Goal: Contribute content: Contribute content

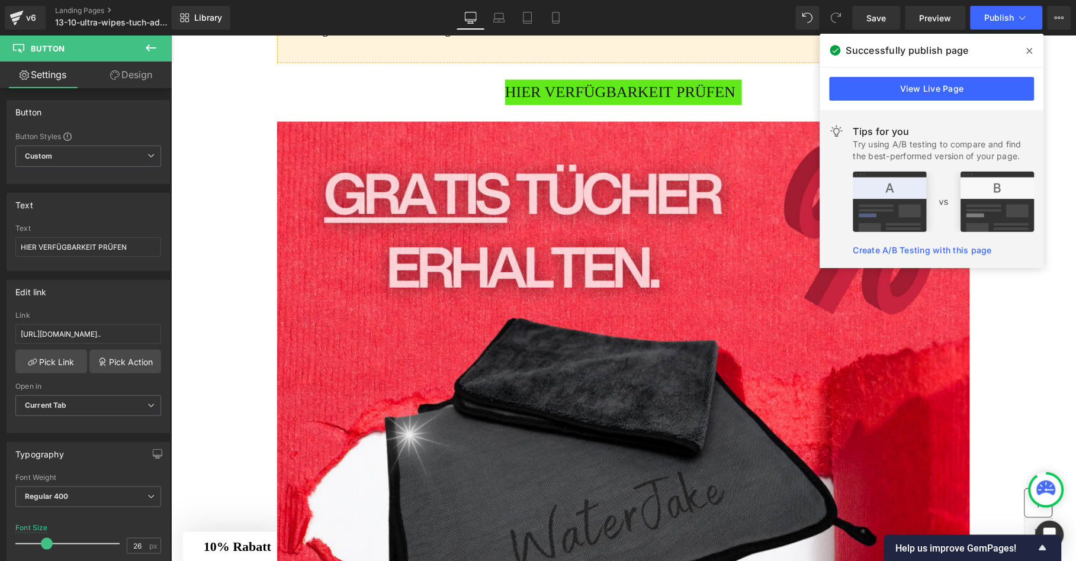
scroll to position [3381, 0]
click at [571, 105] on span "HIER VERFÜGBARKEIT PRÜFEN" at bounding box center [619, 91] width 230 height 25
click at [86, 330] on input "[URL][DOMAIN_NAME].." at bounding box center [88, 334] width 146 height 20
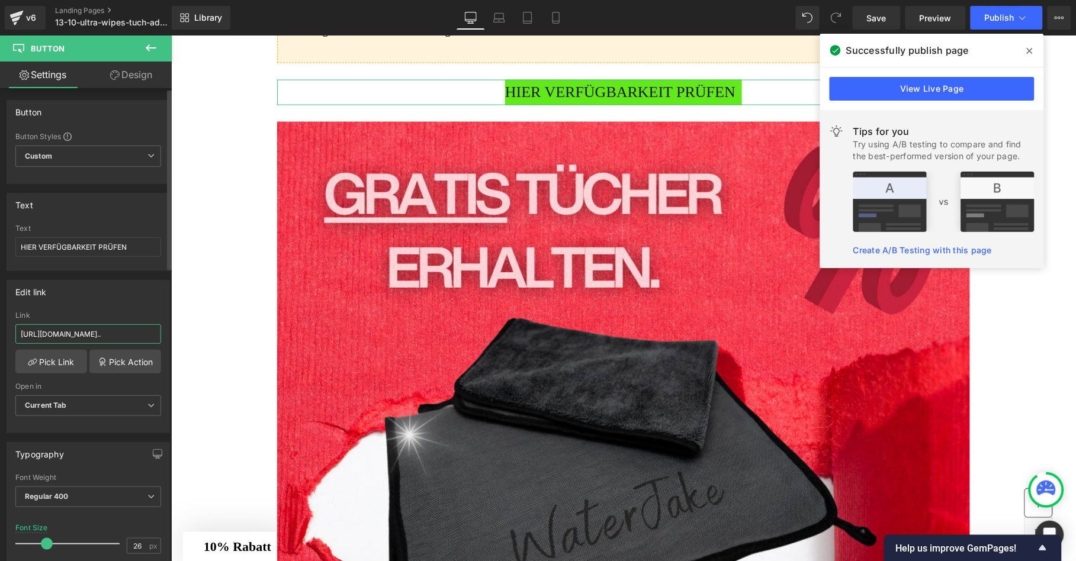
click at [86, 330] on input "[URL][DOMAIN_NAME].." at bounding box center [88, 334] width 146 height 20
type input "[URL][DOMAIN_NAME]"
click at [52, 360] on link "Pick Link" at bounding box center [51, 362] width 72 height 24
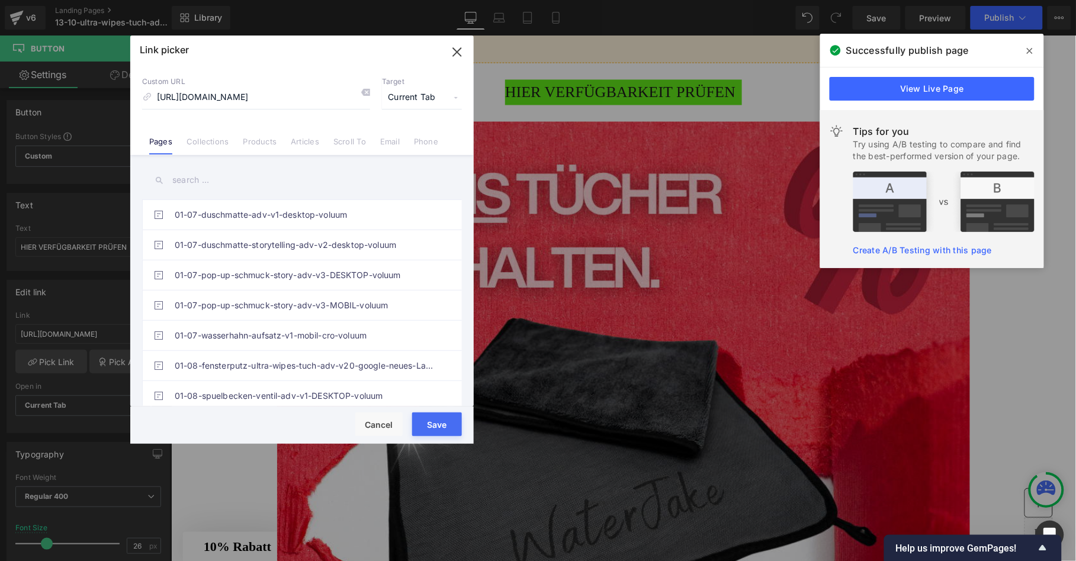
click at [442, 428] on button "Save" at bounding box center [437, 425] width 50 height 24
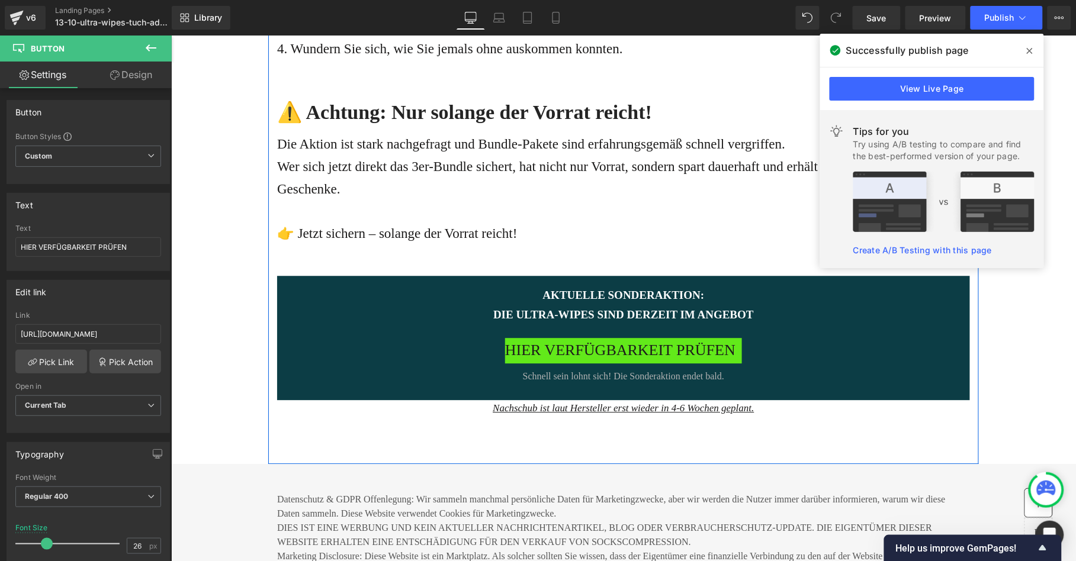
scroll to position [5012, 0]
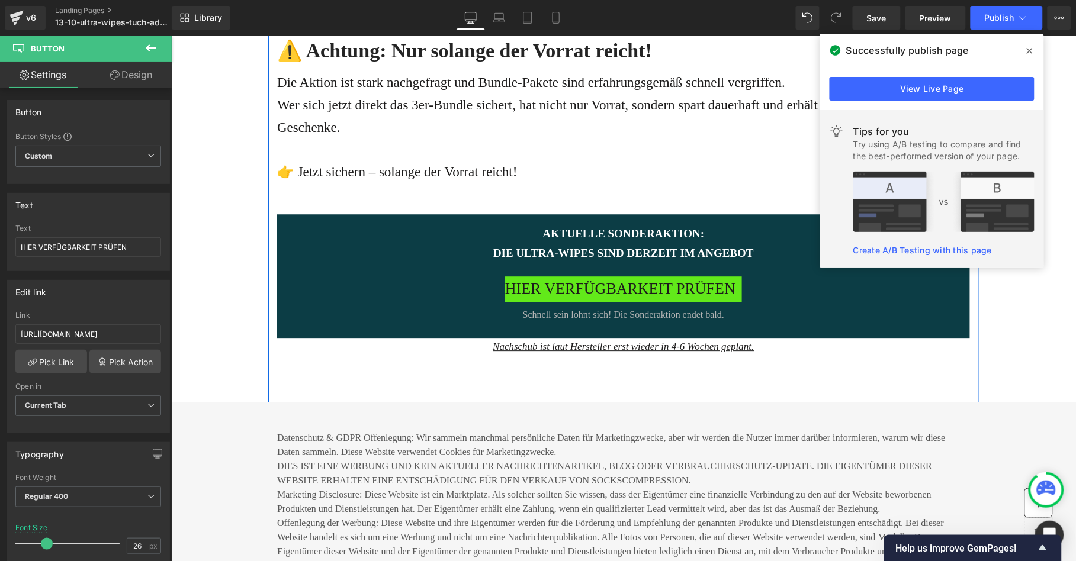
click at [553, 301] on span "HIER VERFÜGBARKEIT PRÜFEN" at bounding box center [619, 288] width 230 height 25
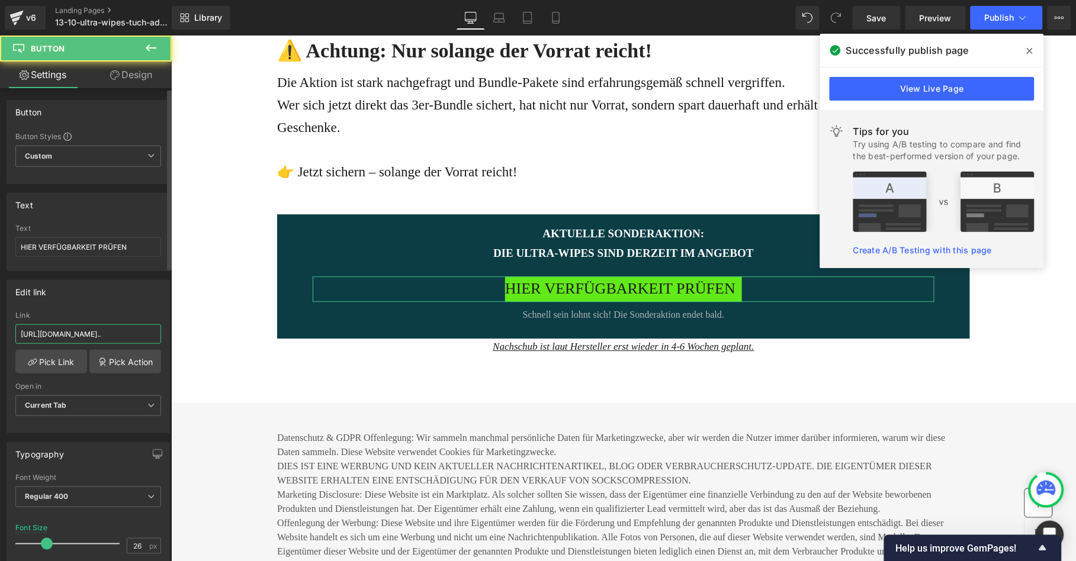
click at [104, 329] on input "[URL][DOMAIN_NAME].." at bounding box center [88, 334] width 146 height 20
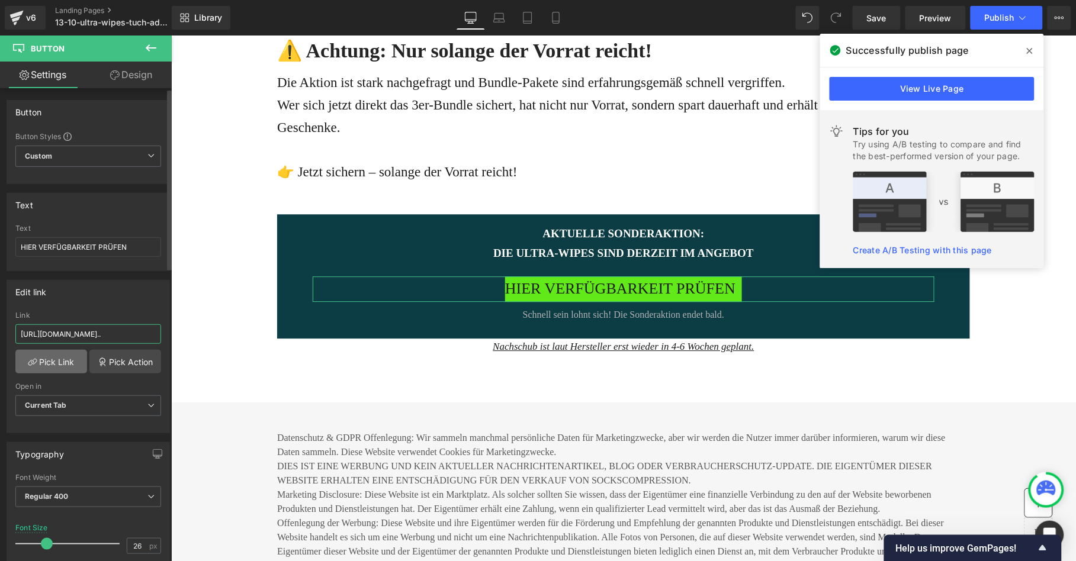
paste input "[DOMAIN_NAME][URL]"
type input "[URL][DOMAIN_NAME]"
click at [51, 357] on link "Pick Link" at bounding box center [51, 362] width 72 height 24
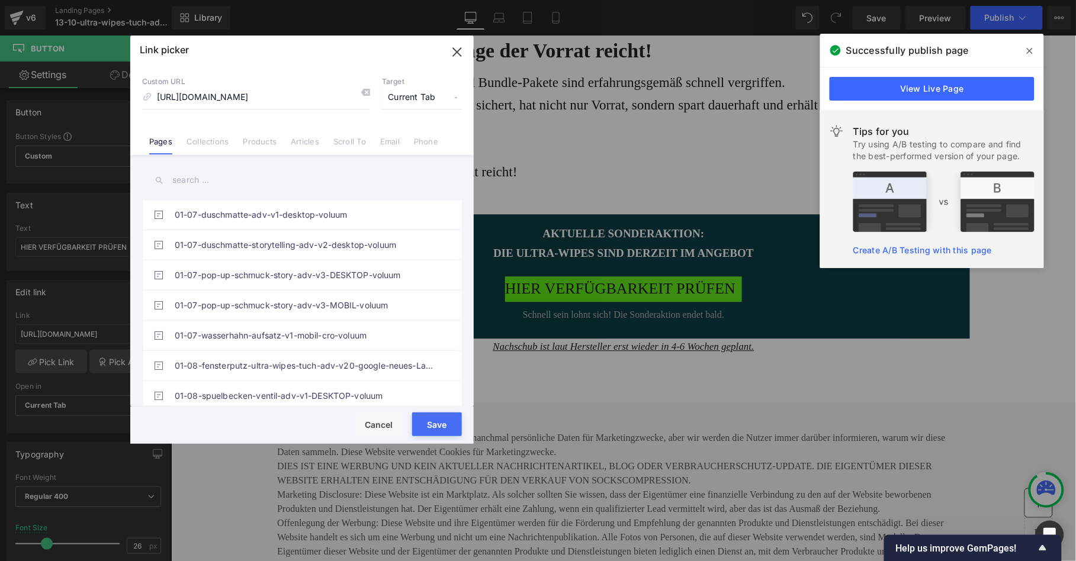
click at [439, 423] on button "Save" at bounding box center [437, 425] width 50 height 24
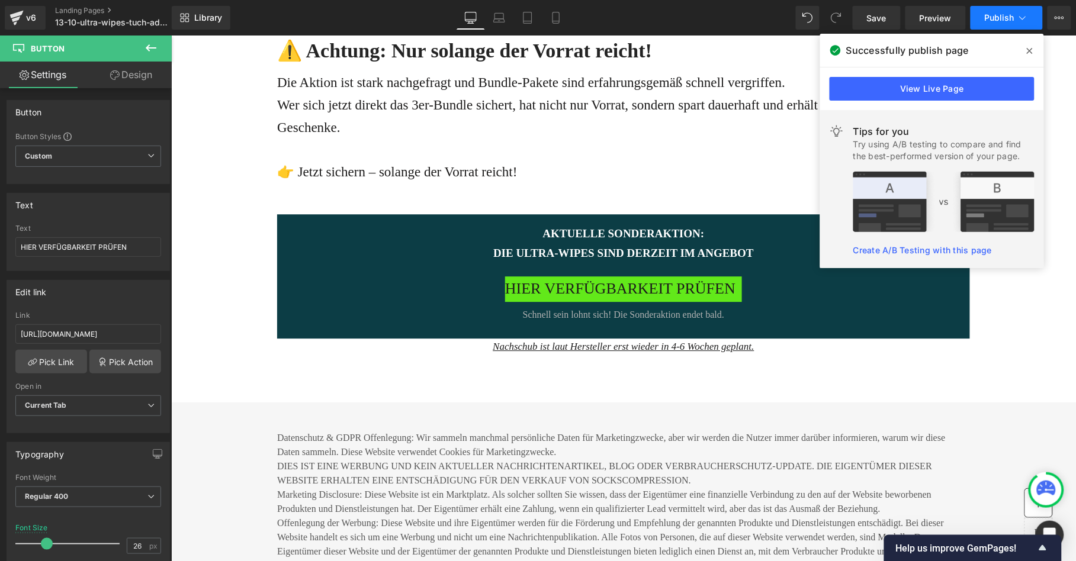
click at [1009, 24] on button "Publish" at bounding box center [1006, 18] width 72 height 24
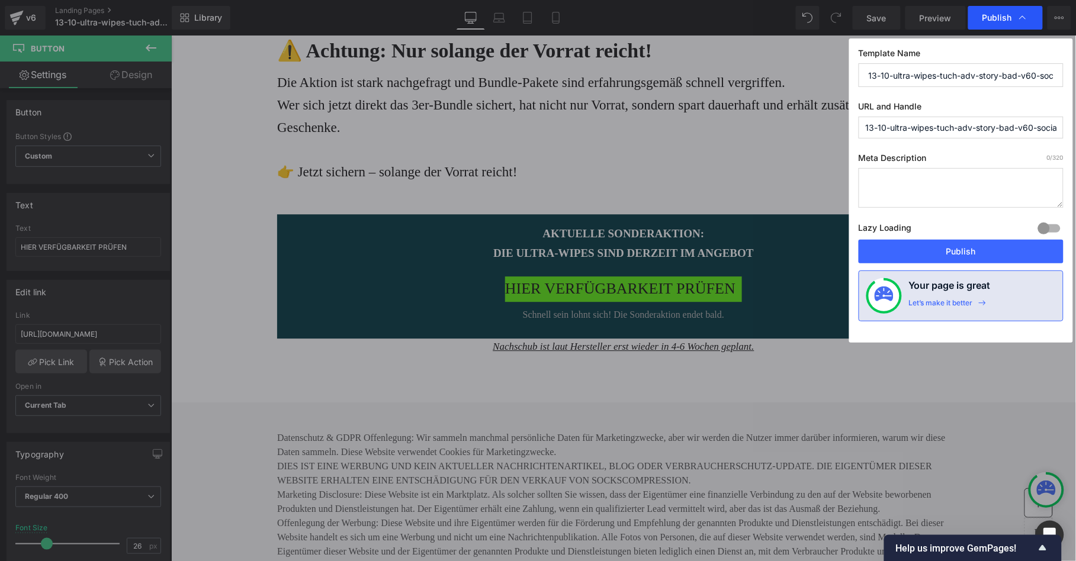
click at [994, 17] on span "Publish" at bounding box center [997, 17] width 30 height 11
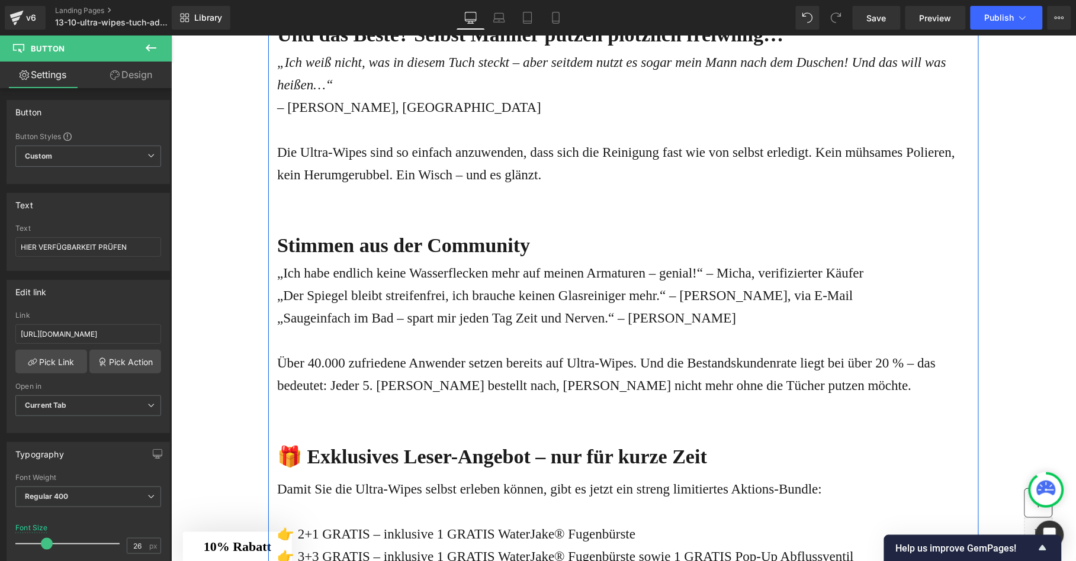
scroll to position [2692, 0]
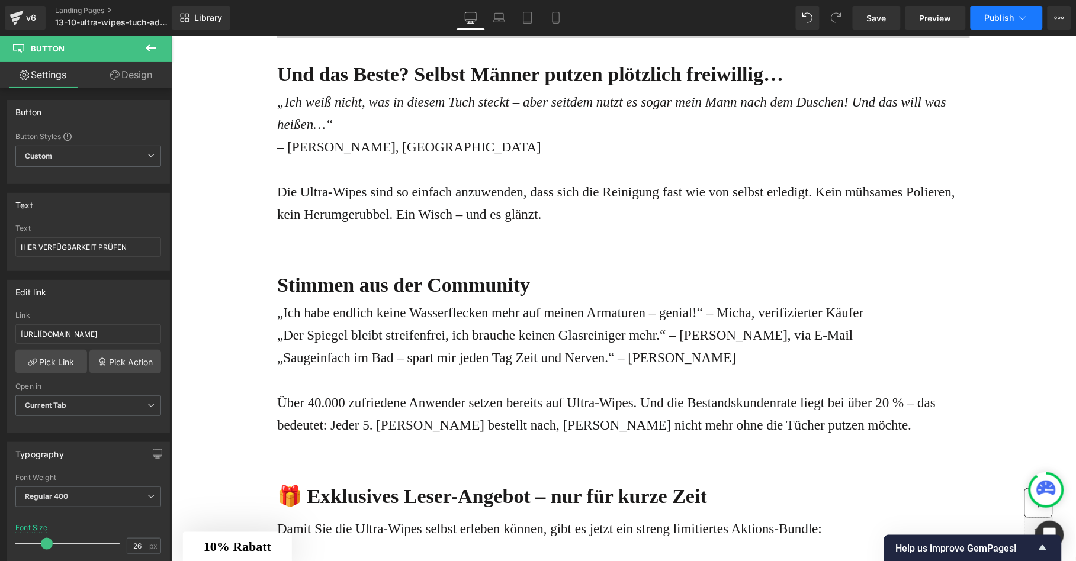
click at [1025, 20] on icon at bounding box center [1022, 18] width 12 height 12
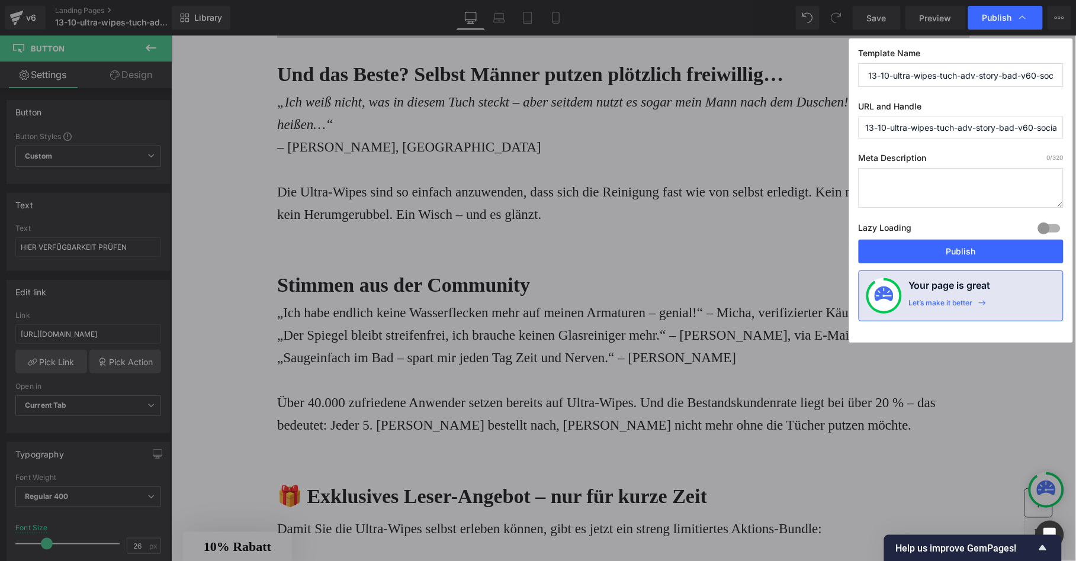
click at [950, 127] on input "13-10-ultra-wipes-tuch-adv-story-bad-v60-social-offer-pitch" at bounding box center [960, 128] width 205 height 22
click at [988, 127] on input "13-10-ultra-wipes-tuch-adv-story-bad-v60-social-offer-pitch" at bounding box center [960, 128] width 205 height 22
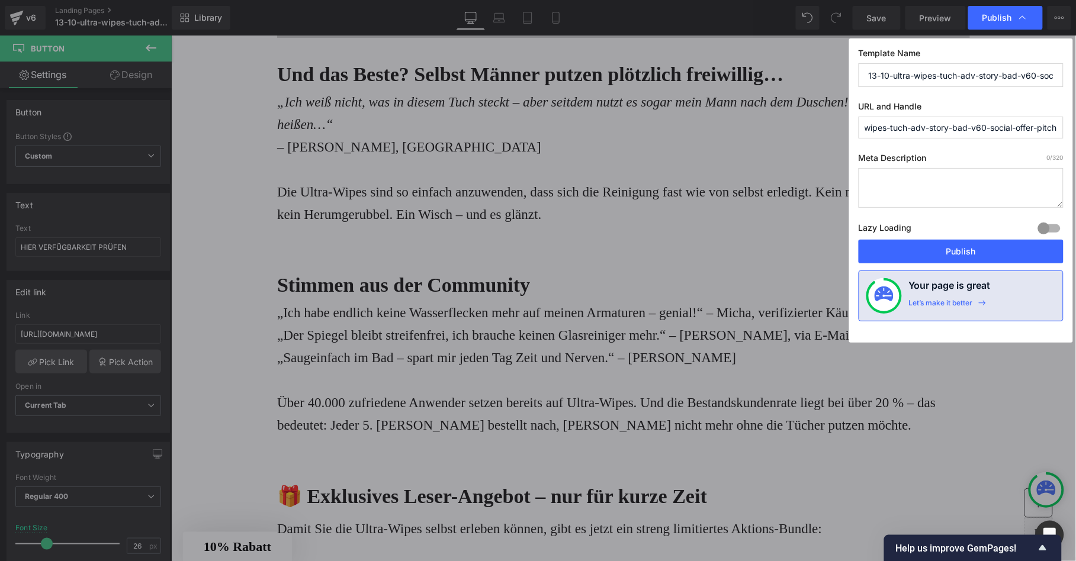
drag, startPoint x: 1038, startPoint y: 127, endPoint x: 1068, endPoint y: 128, distance: 29.6
click at [1068, 128] on div "Template Name 13-10-ultra-wipes-tuch-adv-story-bad-v60-social-offer-pitch URL a…" at bounding box center [961, 190] width 224 height 304
drag, startPoint x: 1028, startPoint y: 128, endPoint x: 831, endPoint y: 128, distance: 197.1
click at [831, 128] on div "Publish Template Name 13-10-ultra-wipes-tuch-adv-story-bad-v60-social-offer-pit…" at bounding box center [538, 280] width 1076 height 561
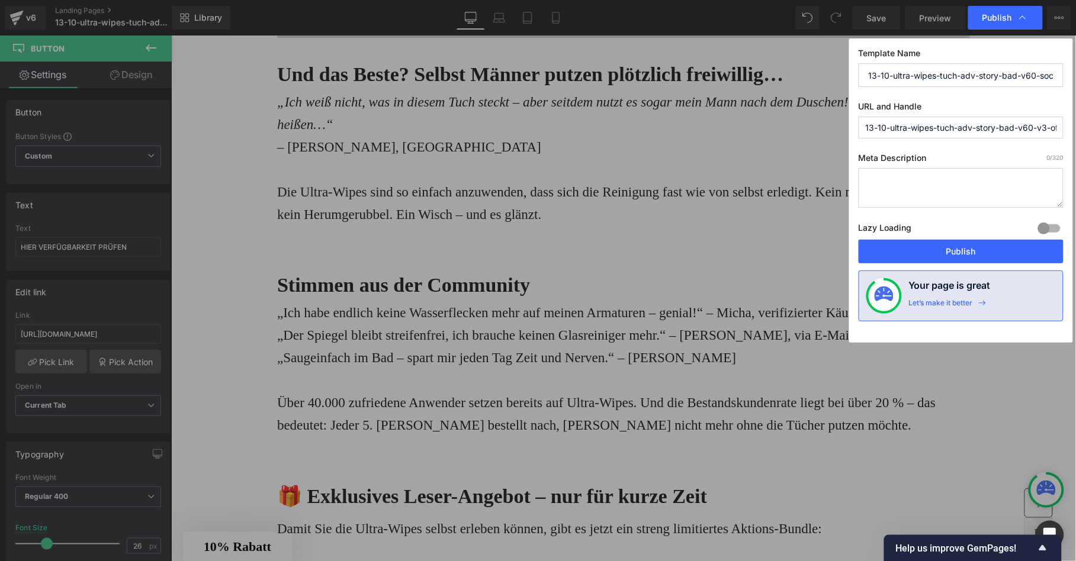
click at [902, 125] on input "13-10-ultra-wipes-tuch-adv-story-bad-v60-v3-offer-redtrack" at bounding box center [960, 128] width 205 height 22
drag, startPoint x: 885, startPoint y: 127, endPoint x: 862, endPoint y: 127, distance: 22.5
click at [862, 127] on input "13-10-ultra-wipes-tuch-adv-story-bad-v60-v3-offer-redtrack" at bounding box center [960, 128] width 205 height 22
click at [903, 130] on input "14-10-ultra-wipes-tuch-adv-story-bad-v60-v3-offer-redtrack" at bounding box center [960, 128] width 205 height 22
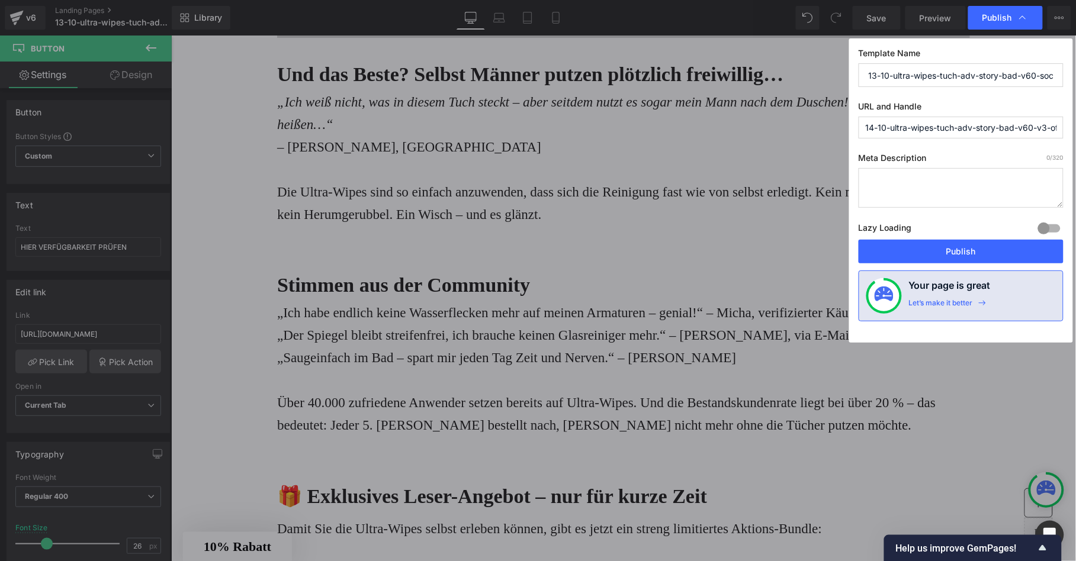
click at [903, 130] on input "14-10-ultra-wipes-tuch-adv-story-bad-v60-v3-offer-redtrack" at bounding box center [960, 128] width 205 height 22
type input "14-10-ultra-wipes-tuch-adv-story-bad-v60-v3-offer-redtrack"
click at [909, 77] on input "13-10-ultra-wipes-tuch-adv-story-bad-v60-social-offer-pitch" at bounding box center [960, 75] width 205 height 24
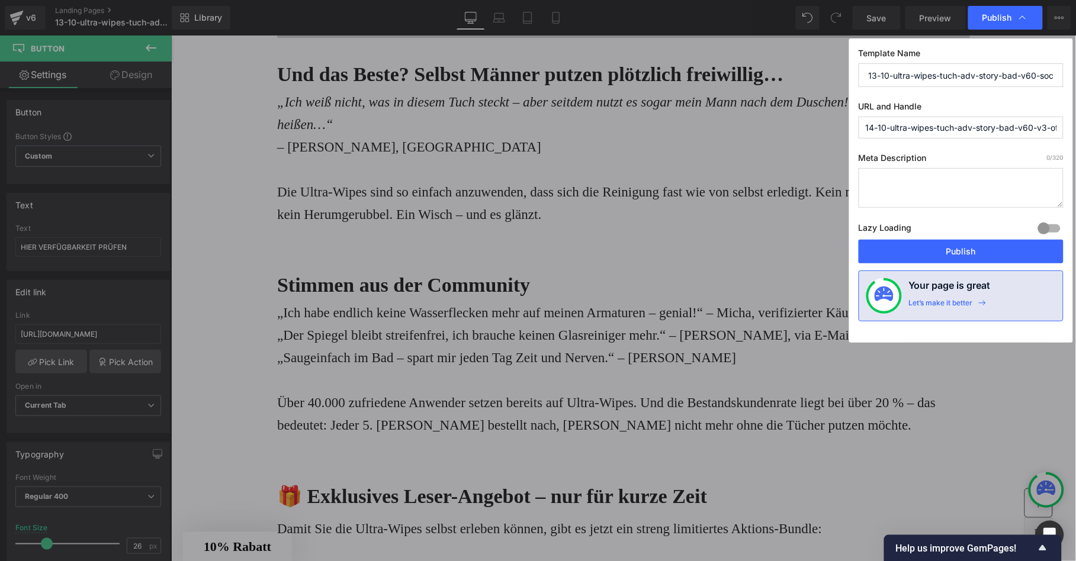
paste input "4-10-ultra-wipes-tuch-adv-story-bad-v60-v3-offer-redtrack"
type input "14-10-ultra-wipes-tuch-adv-story-bad-v60-v3-offer-redtrack"
click at [984, 21] on span "Publish" at bounding box center [997, 17] width 30 height 11
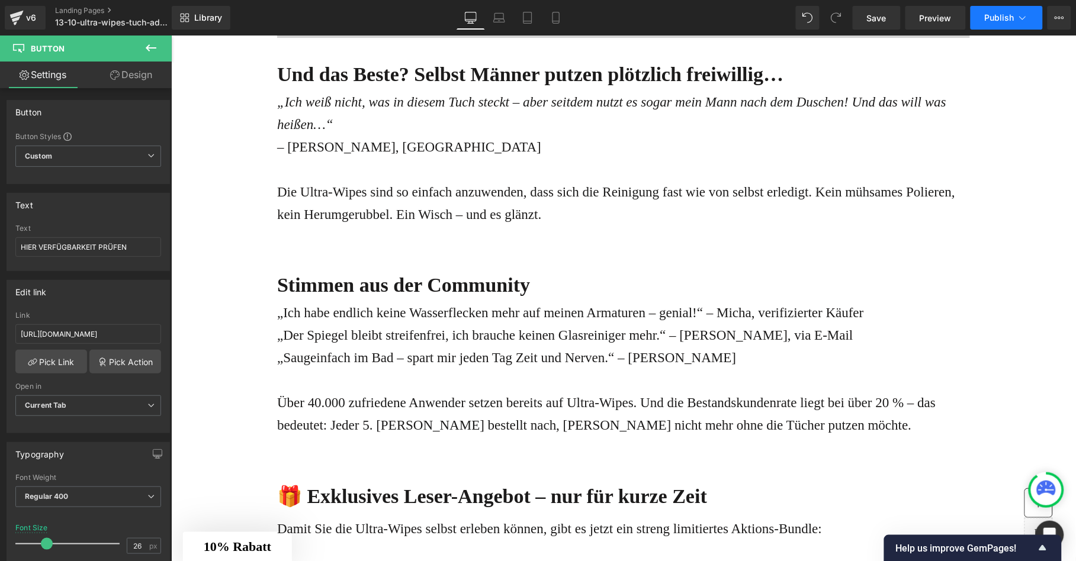
click at [982, 20] on button "Publish" at bounding box center [1006, 18] width 72 height 24
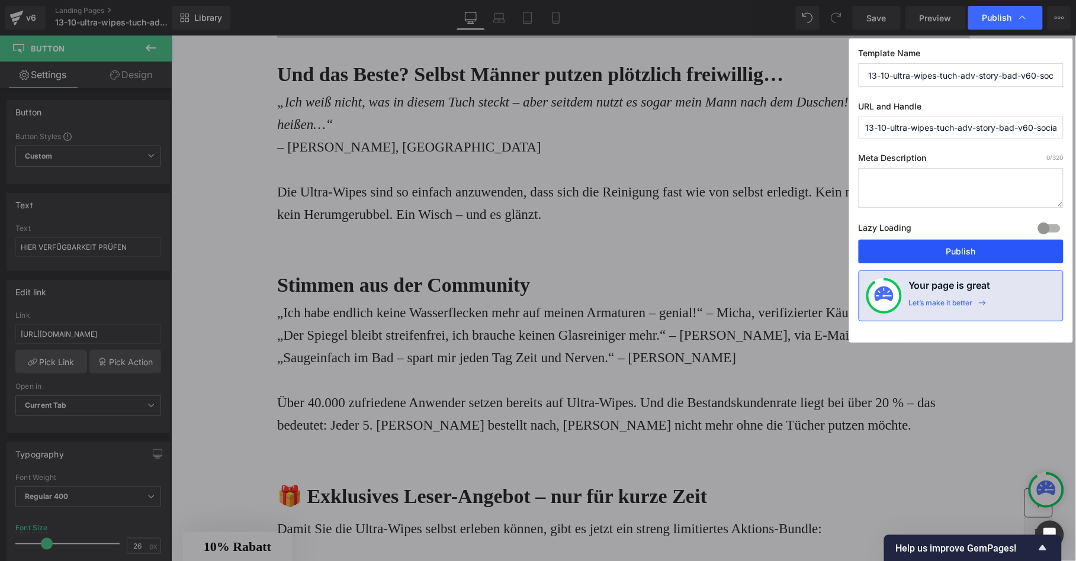
click at [951, 247] on button "Publish" at bounding box center [960, 252] width 205 height 24
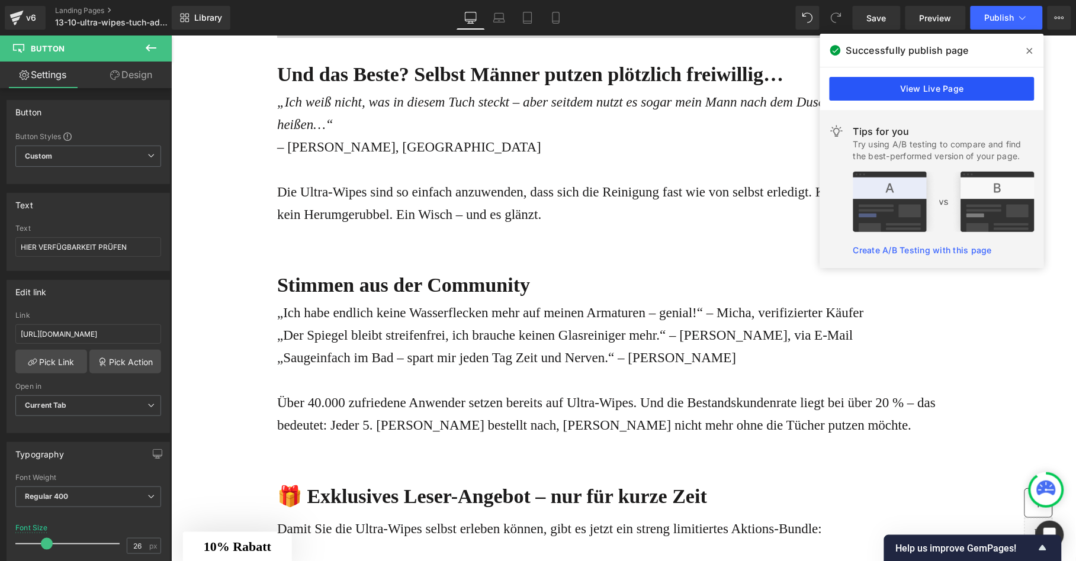
click at [941, 83] on link "View Live Page" at bounding box center [931, 89] width 205 height 24
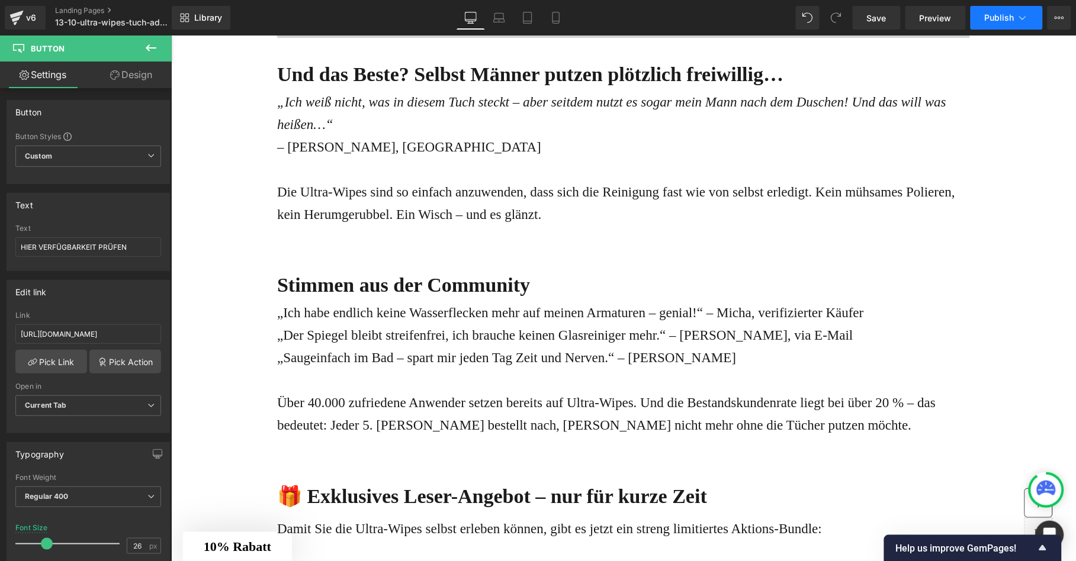
click at [1023, 14] on icon at bounding box center [1022, 18] width 12 height 12
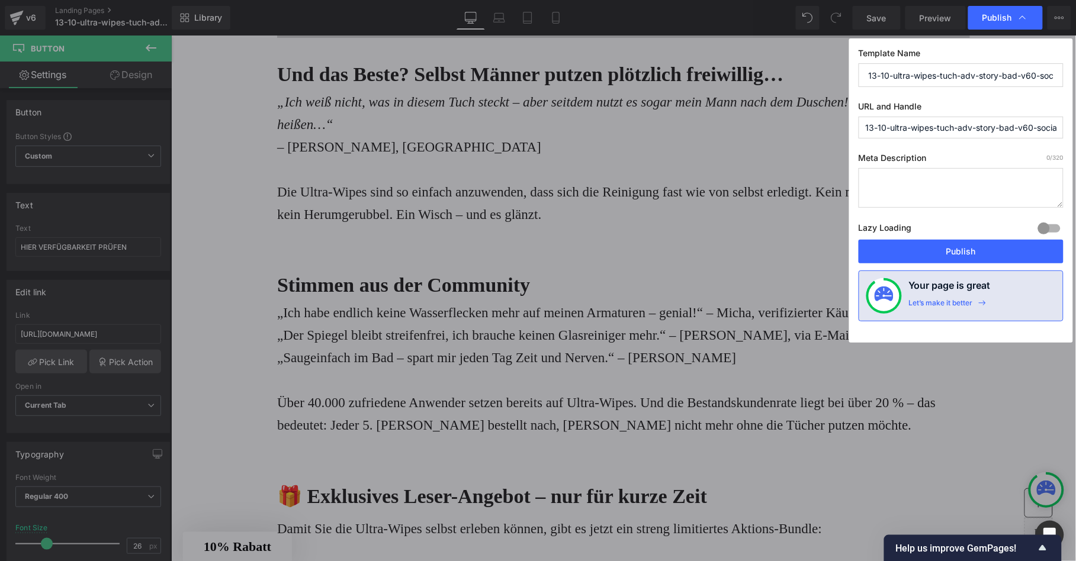
drag, startPoint x: 969, startPoint y: 128, endPoint x: 1013, endPoint y: 130, distance: 44.4
click at [1013, 130] on input "13-10-ultra-wipes-tuch-adv-story-bad-v60-social-offer-pitch" at bounding box center [960, 128] width 205 height 22
click at [915, 122] on input "13-10-ultra-wipes-tuch-adv-story-bad-v60-social-offer-pitch" at bounding box center [960, 128] width 205 height 22
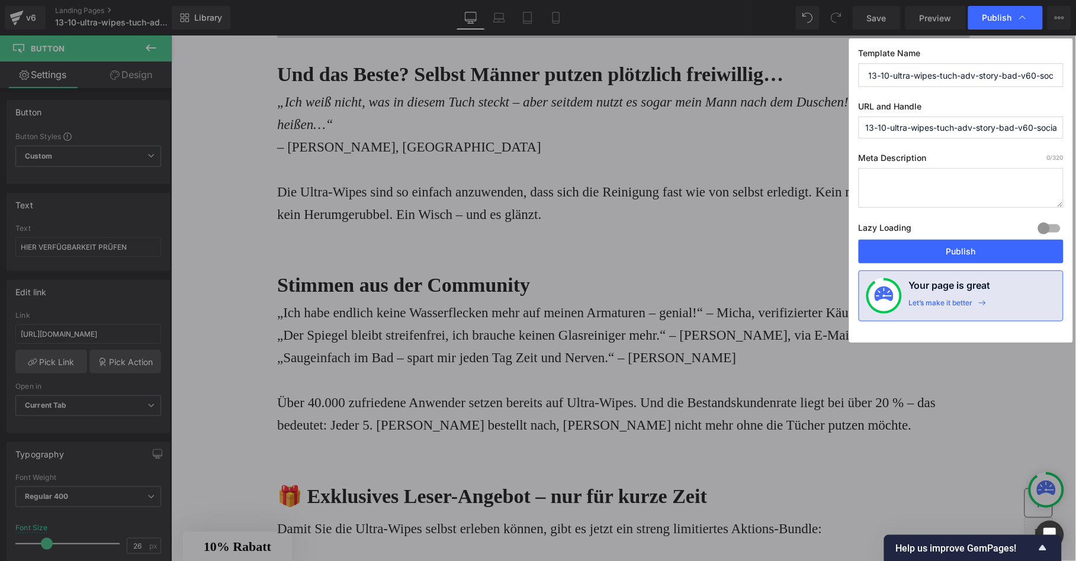
click at [915, 122] on input "13-10-ultra-wipes-tuch-adv-story-bad-v60-social-offer-pitch" at bounding box center [960, 128] width 205 height 22
paste input "[URL][DOMAIN_NAME]"
click at [1013, 129] on input "httpswww.waterjake.depages13-10-ultra-wipes-tuch-adv-story-bad-v60-social-offer…" at bounding box center [960, 128] width 205 height 22
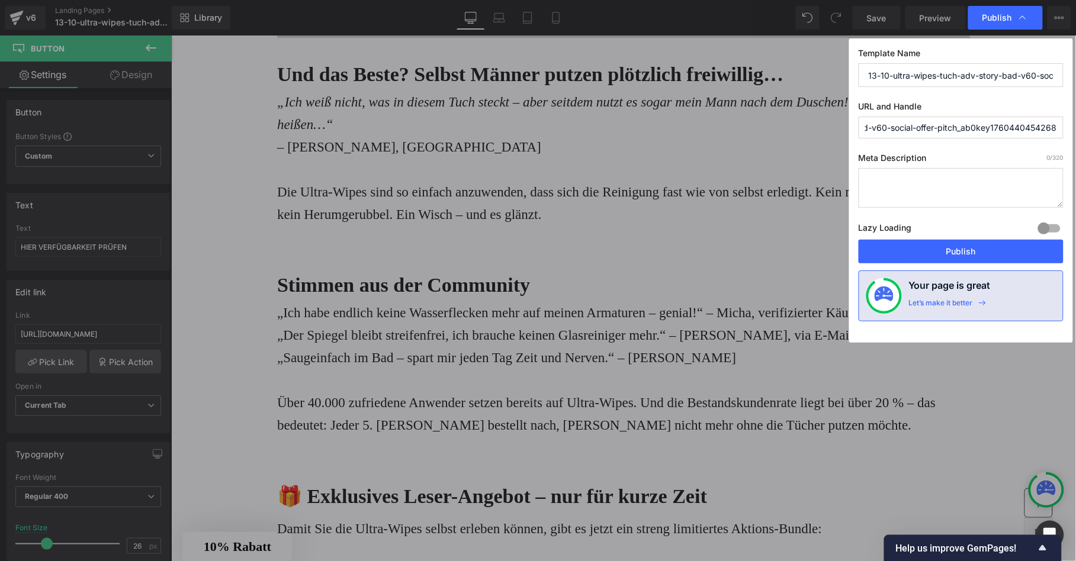
click at [1013, 129] on input "httpswww.waterjake.depages13-10-ultra-wipes-tuch-adv-story-bad-v60-social-offer…" at bounding box center [960, 128] width 205 height 22
paste input "://[DOMAIN_NAME][URL]"
drag, startPoint x: 1056, startPoint y: 126, endPoint x: 917, endPoint y: 127, distance: 139.1
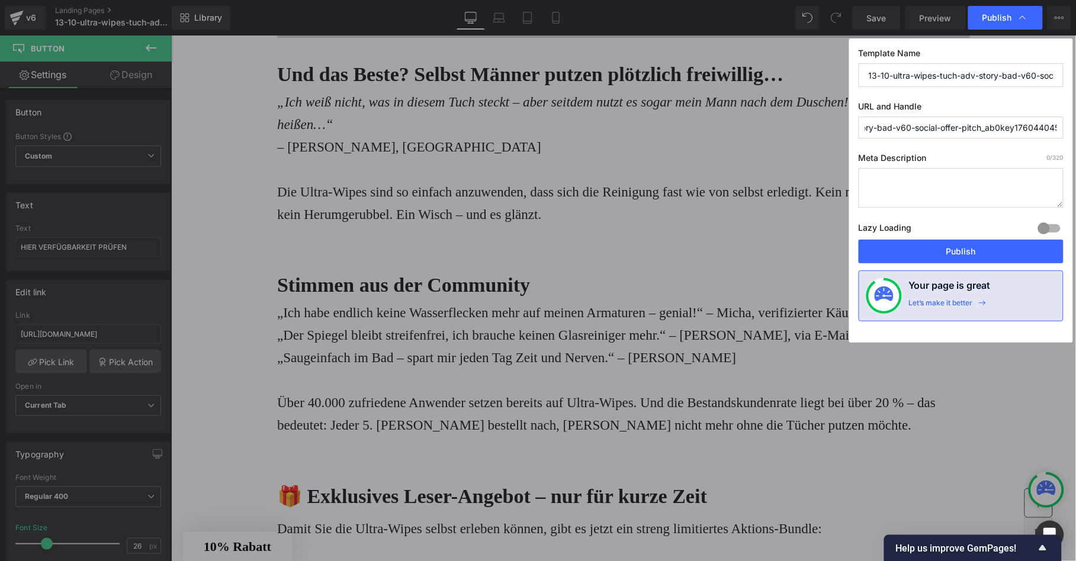
click at [917, 127] on input "httpswww.waterjake.depages13-10-ultra-wipes-tuch-adv-story-bad-v60-social-offer…" at bounding box center [960, 128] width 205 height 22
drag, startPoint x: 962, startPoint y: 131, endPoint x: 833, endPoint y: 130, distance: 128.5
click at [833, 130] on div "Publish Template Name 13-10-ultra-wipes-tuch-adv-story-bad-v60-social-offer-pit…" at bounding box center [538, 280] width 1076 height 561
click at [927, 126] on input "httpswww.waterjake.depages13-10-ultra-wipes-tuch-adv-story-bad-v60-3-offer-redt…" at bounding box center [960, 128] width 205 height 22
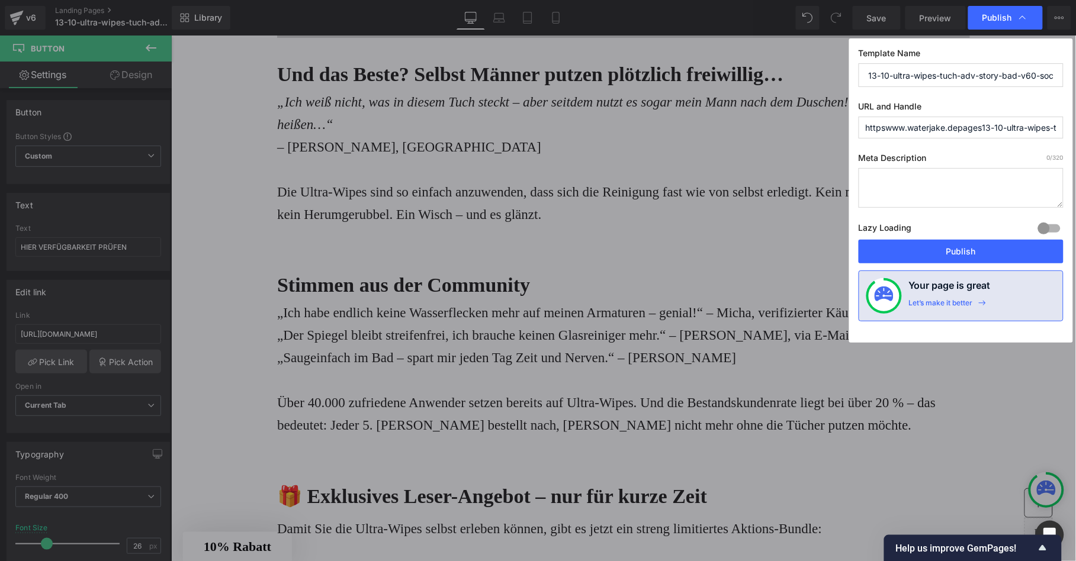
drag, startPoint x: 983, startPoint y: 127, endPoint x: 848, endPoint y: 126, distance: 135.6
click at [848, 126] on div "Publish Template Name 13-10-ultra-wipes-tuch-adv-story-bad-v60-social-offer-pit…" at bounding box center [538, 280] width 1076 height 561
type input "13-10-ultra-wipes-tuch-adv-story-bad-v60-3-offer-redtrack"
click at [898, 145] on div "Template Name 13-10-ultra-wipes-tuch-adv-story-bad-v60-social-offer-pitch URL a…" at bounding box center [961, 190] width 224 height 304
click at [931, 129] on input "13-10-ultra-wipes-tuch-adv-story-bad-v60-3-offer-redtrack" at bounding box center [960, 128] width 205 height 22
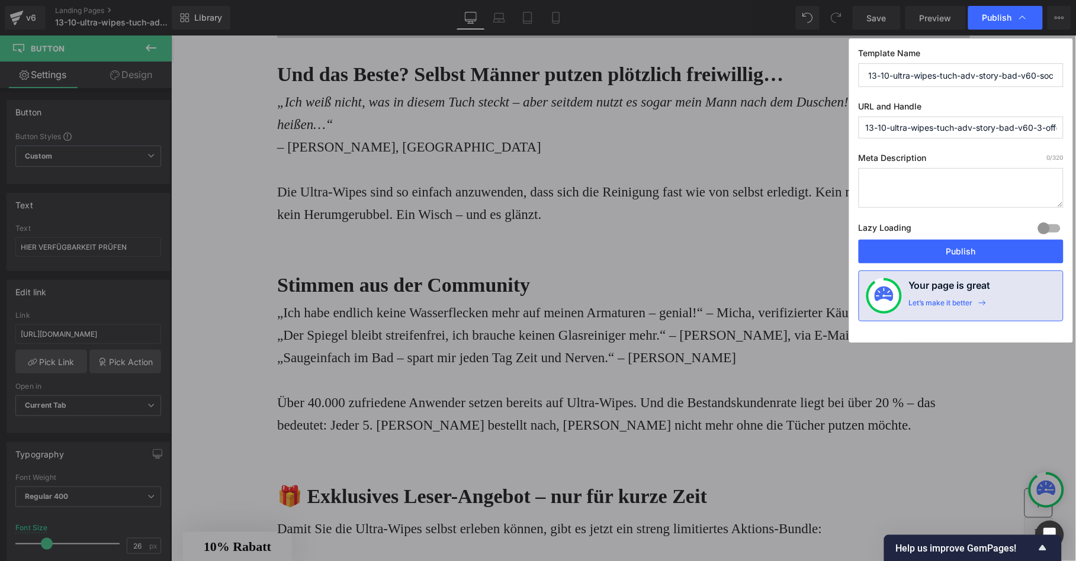
click at [931, 129] on input "13-10-ultra-wipes-tuch-adv-story-bad-v60-3-offer-redtrack" at bounding box center [960, 128] width 205 height 22
click at [927, 75] on input "13-10-ultra-wipes-tuch-adv-story-bad-v60-social-offer-pitch" at bounding box center [960, 75] width 205 height 24
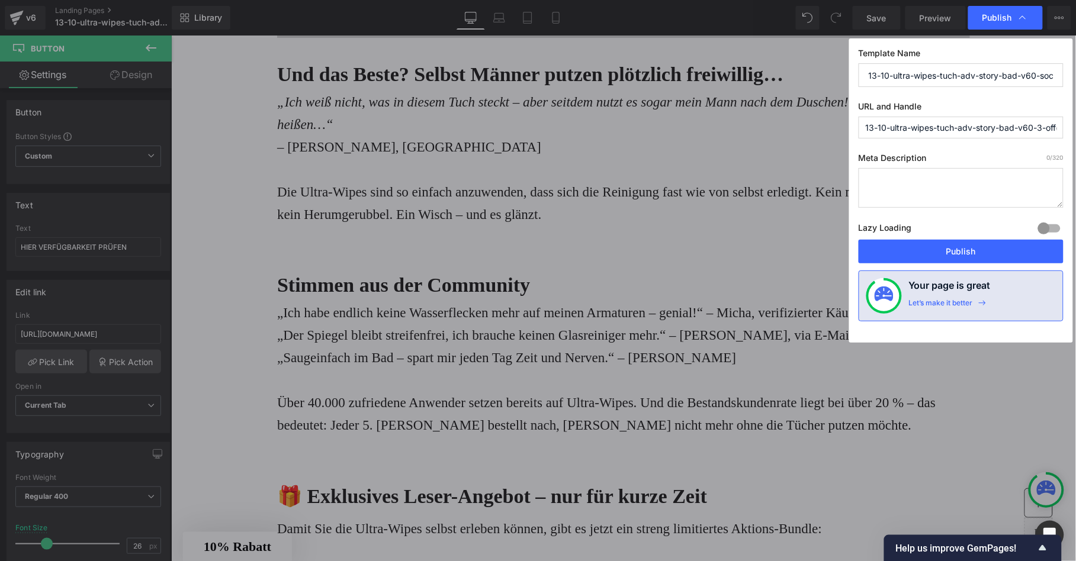
click at [927, 75] on input "13-10-ultra-wipes-tuch-adv-story-bad-v60-social-offer-pitch" at bounding box center [960, 75] width 205 height 24
paste input "3-offer-redtrack"
type input "13-10-ultra-wipes-tuch-adv-story-bad-v60-3-offer-redtrack"
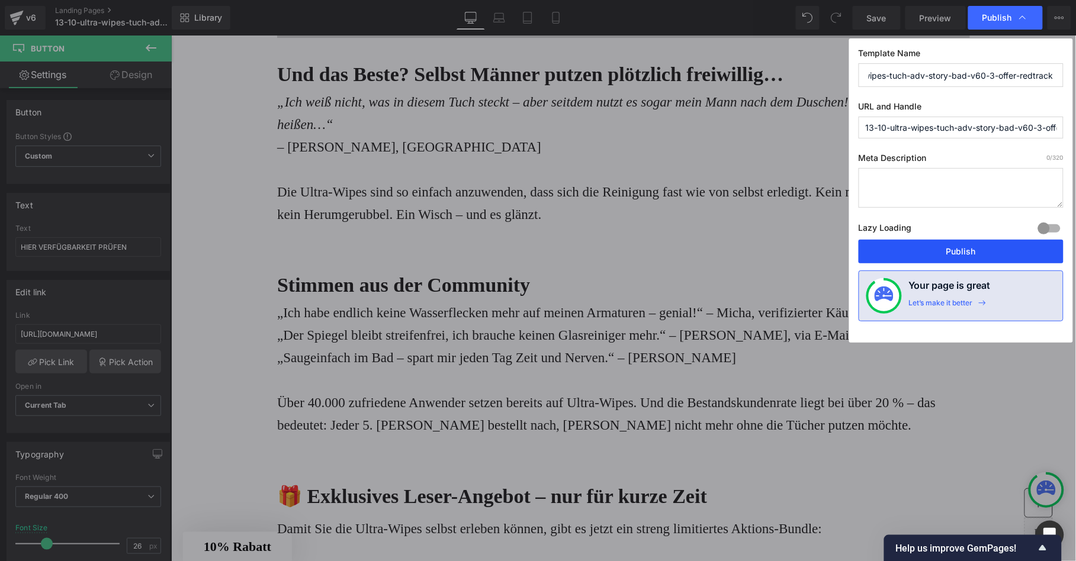
click at [929, 251] on button "Publish" at bounding box center [960, 252] width 205 height 24
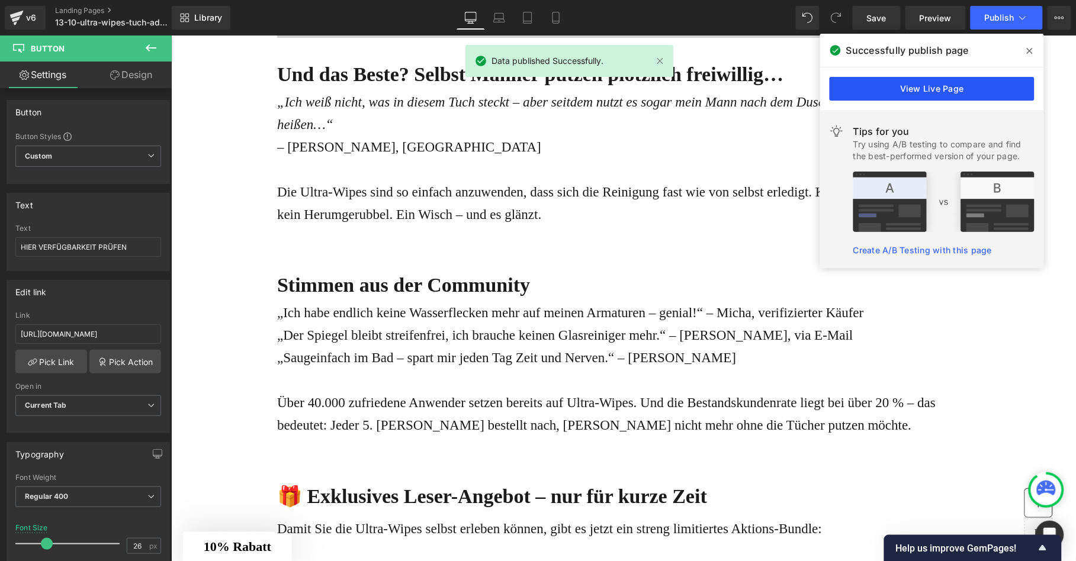
click at [981, 96] on link "View Live Page" at bounding box center [931, 89] width 205 height 24
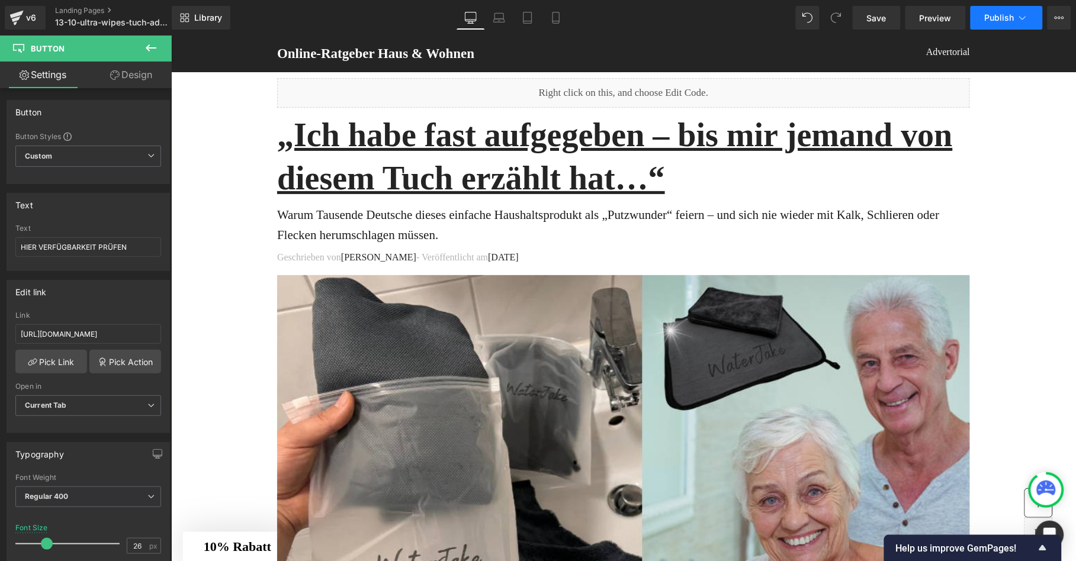
click at [1022, 19] on icon at bounding box center [1022, 18] width 12 height 12
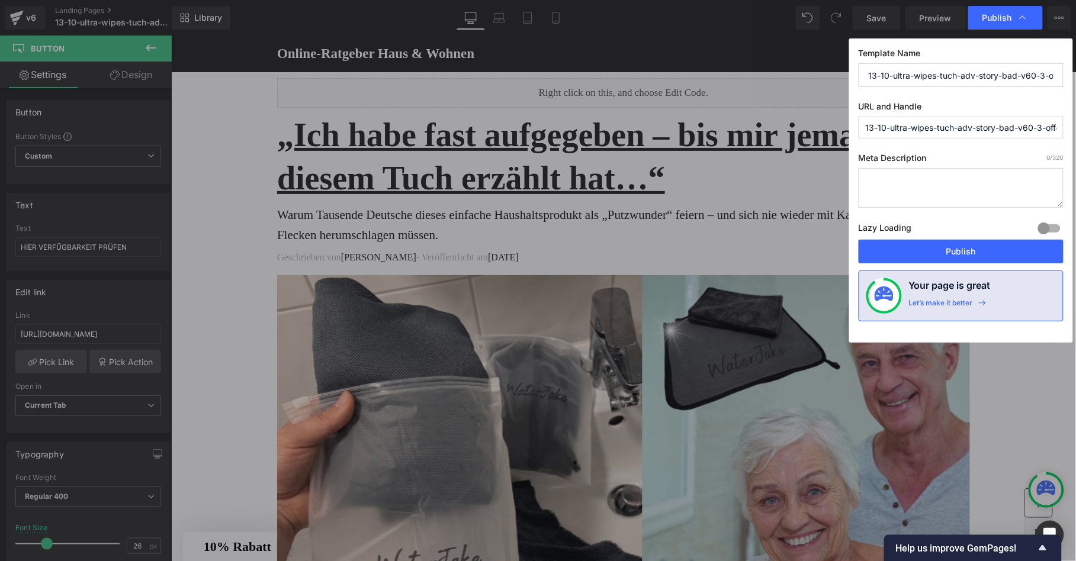
click at [956, 240] on div "Lazy Loading Build Upgrade plan to unlock" at bounding box center [960, 230] width 205 height 20
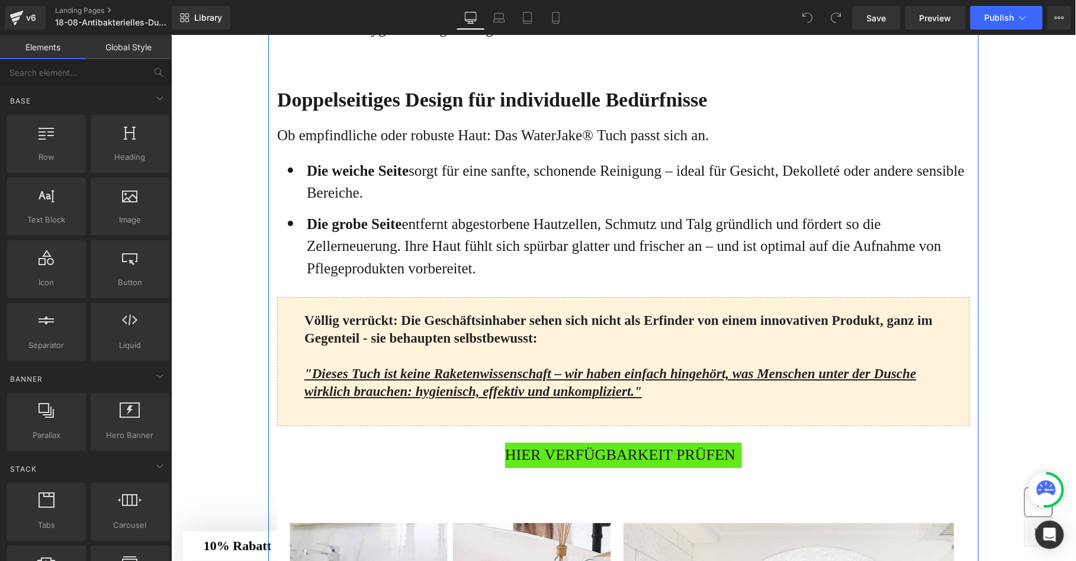
scroll to position [1176, 0]
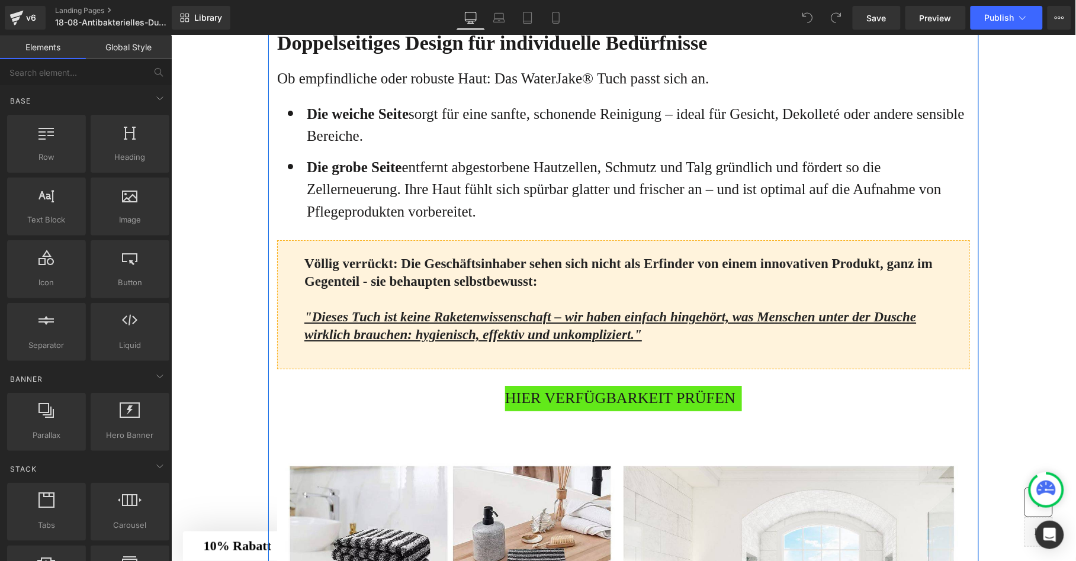
click at [520, 411] on span "HIER VERFÜGBARKEIT PRÜFEN" at bounding box center [619, 397] width 230 height 25
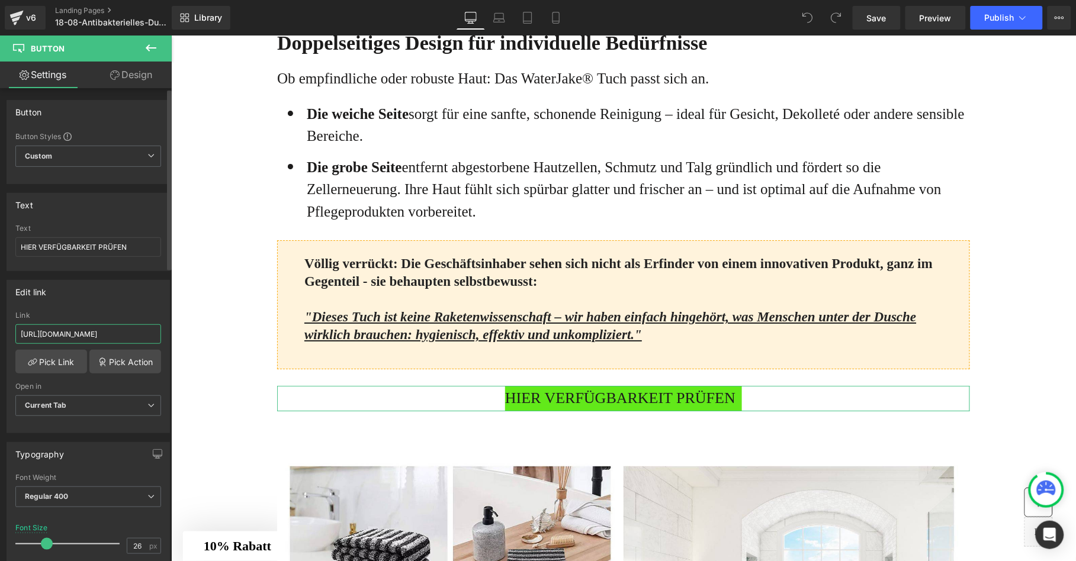
click at [84, 331] on input "[URL][DOMAIN_NAME]" at bounding box center [88, 334] width 146 height 20
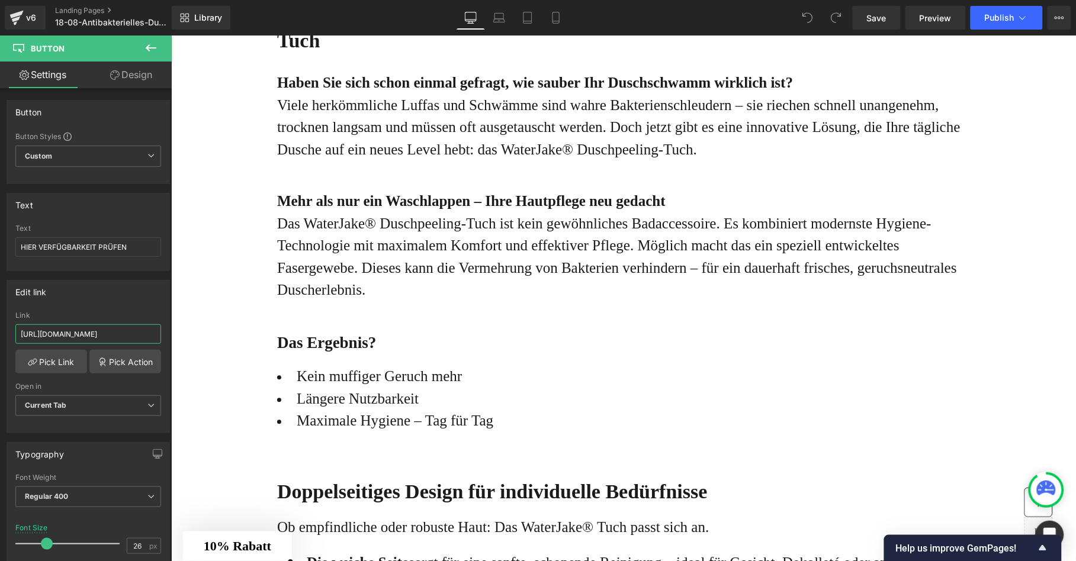
scroll to position [659, 0]
